Goal: Use online tool/utility: Utilize a website feature to perform a specific function

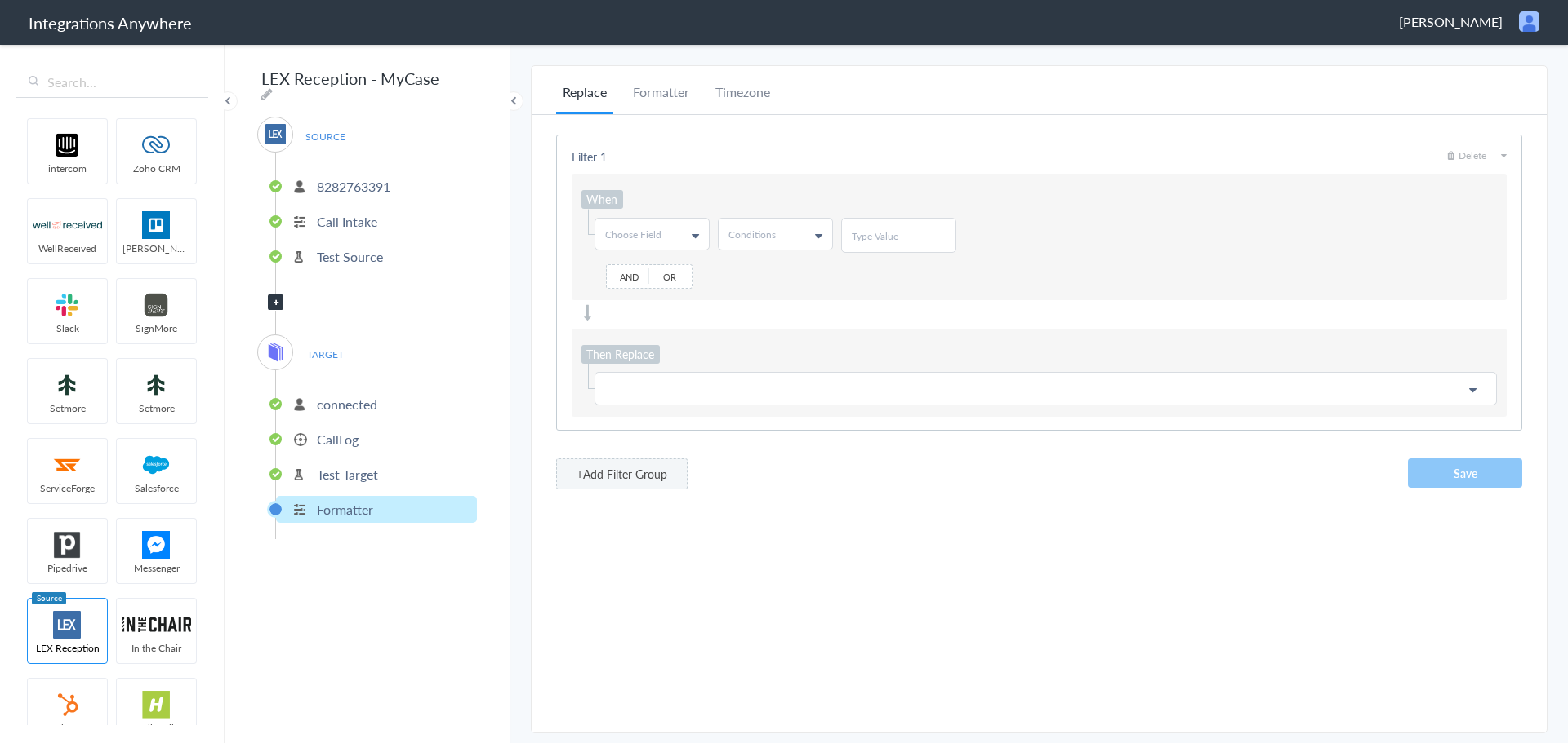
click at [356, 398] on p "connected" at bounding box center [346, 405] width 60 height 19
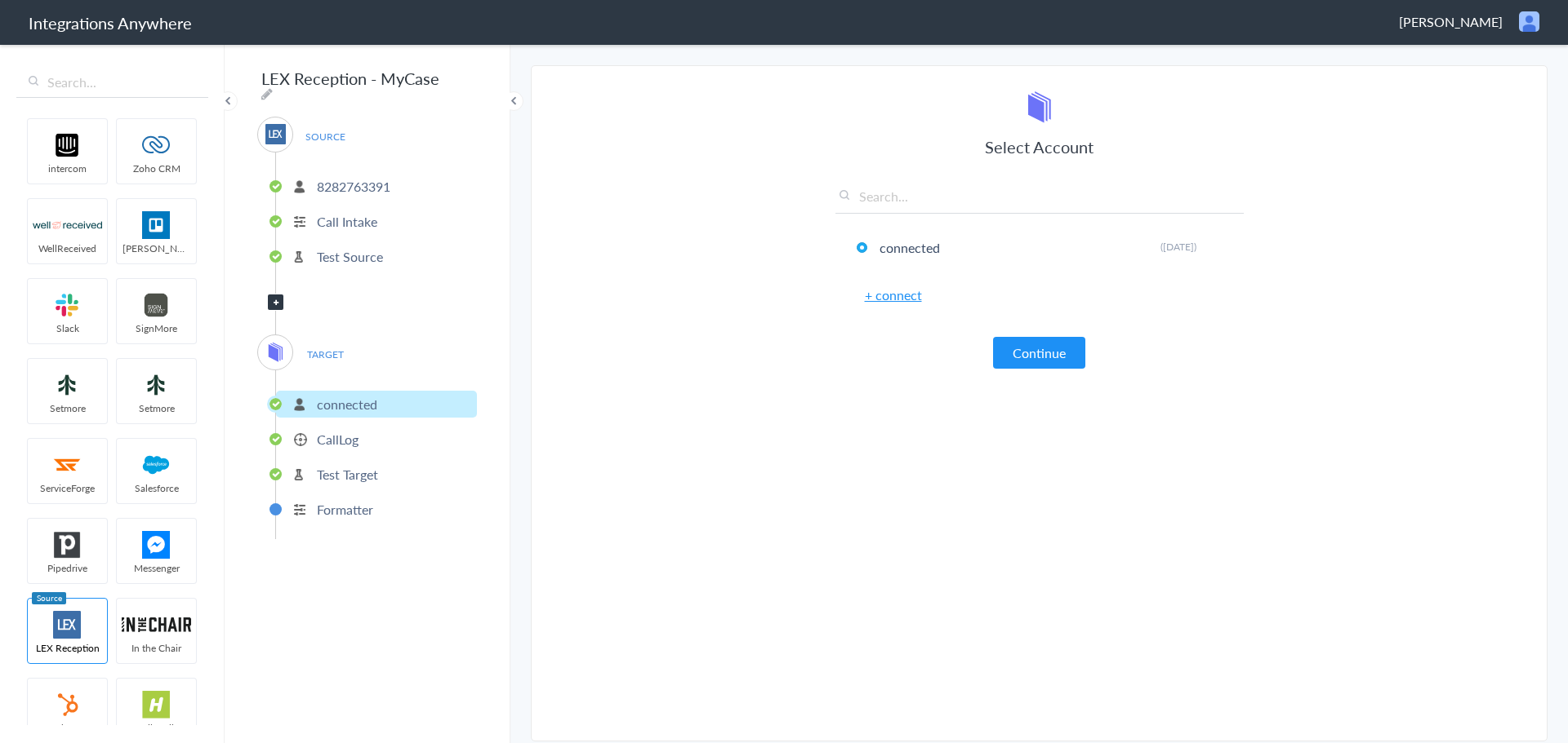
click at [329, 433] on p "CallLog" at bounding box center [338, 440] width 42 height 19
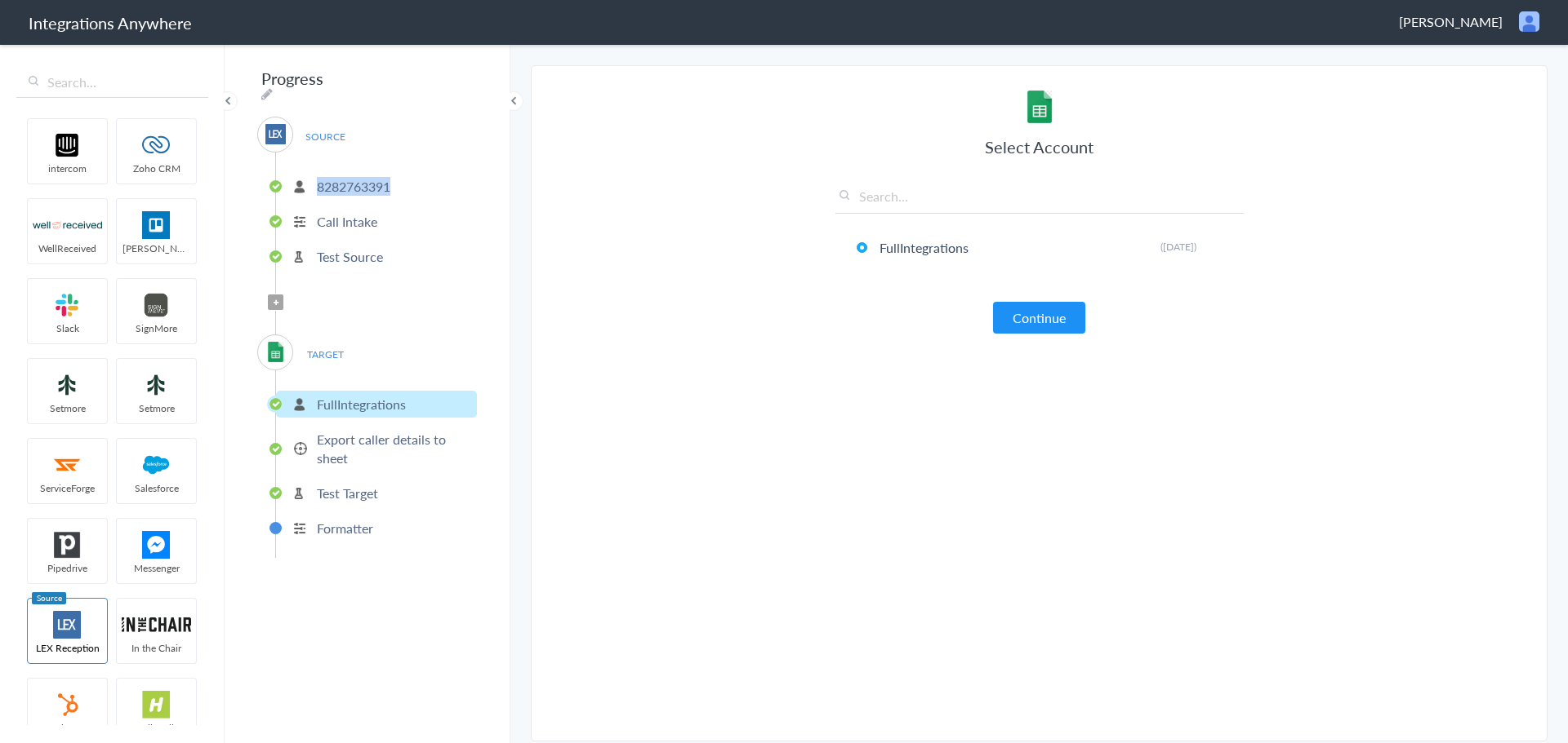
drag, startPoint x: 396, startPoint y: 180, endPoint x: 297, endPoint y: 180, distance: 99.0
click at [297, 180] on li "8282763391" at bounding box center [376, 186] width 201 height 27
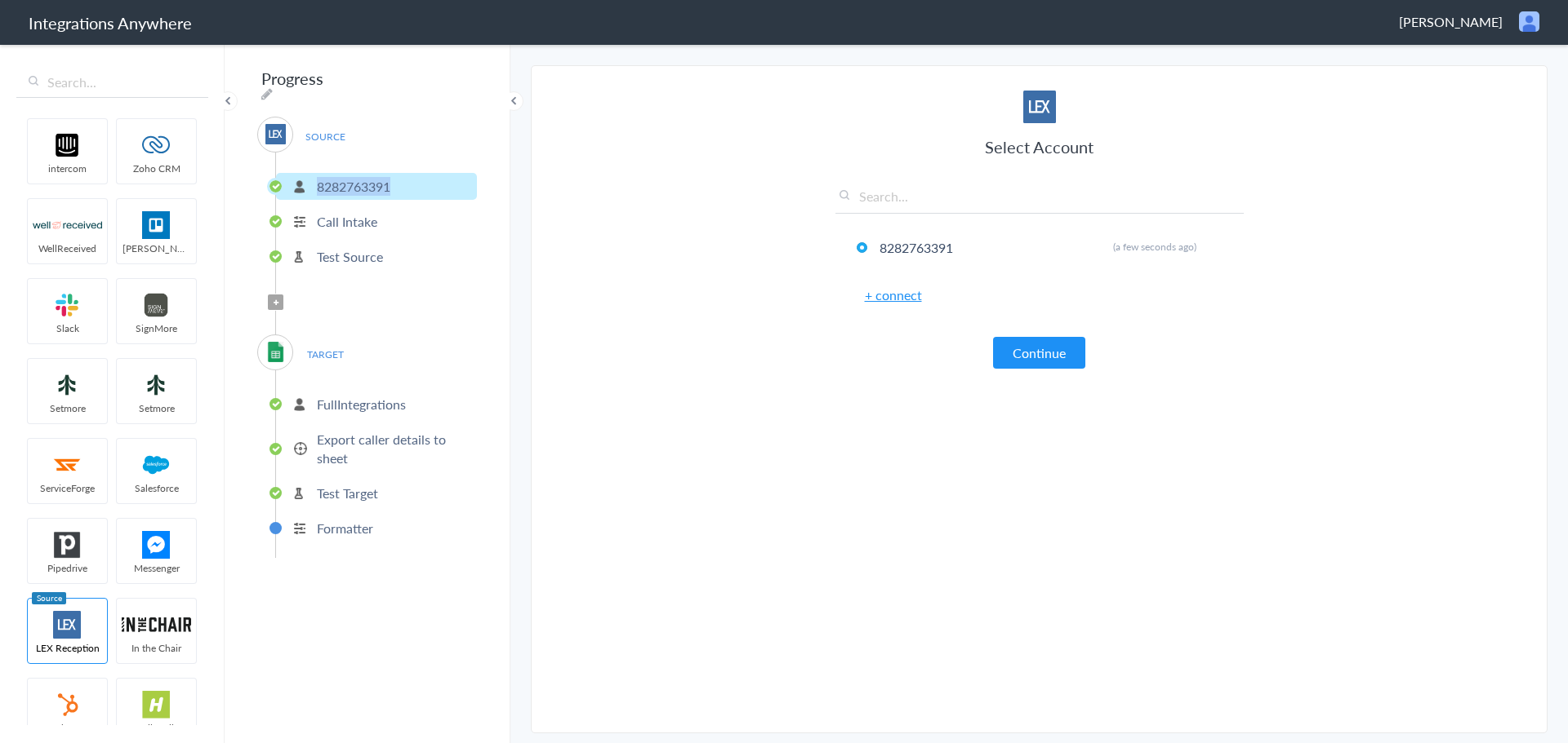
copy p "8282763391"
